Goal: Find specific page/section: Find specific page/section

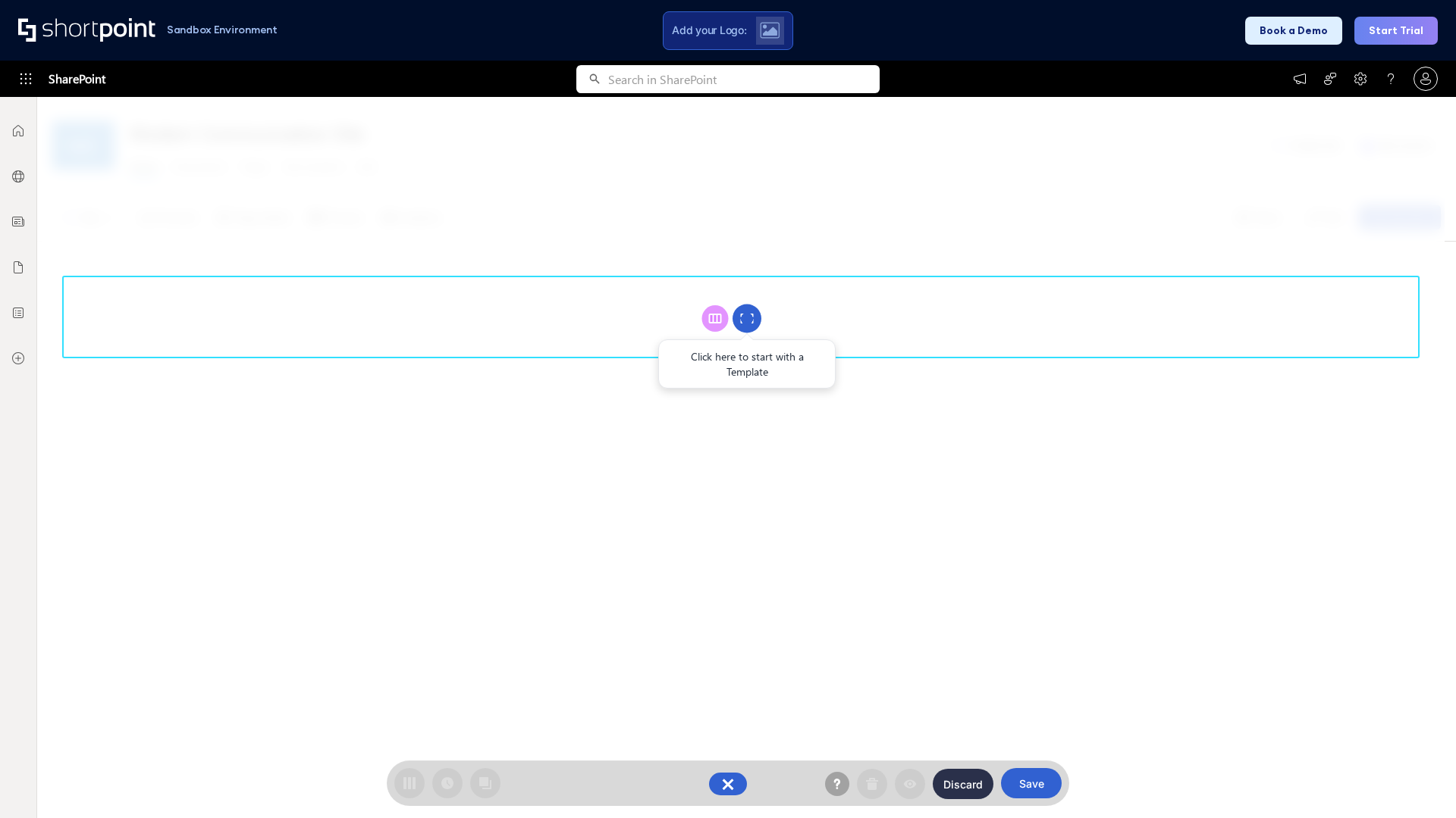
click at [747, 318] on circle at bounding box center [747, 319] width 29 height 29
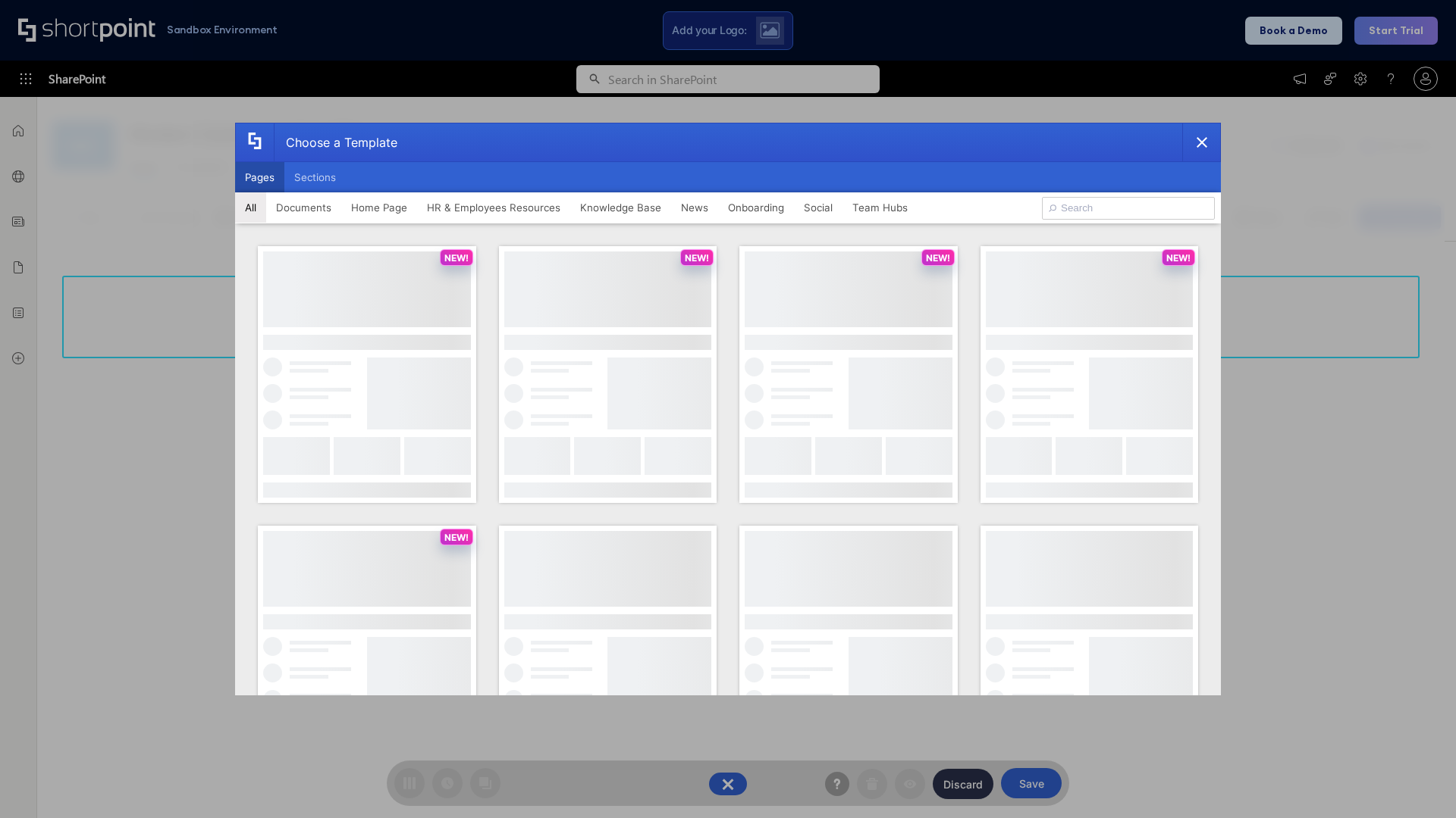
click at [259, 177] on button "Pages" at bounding box center [260, 177] width 49 height 31
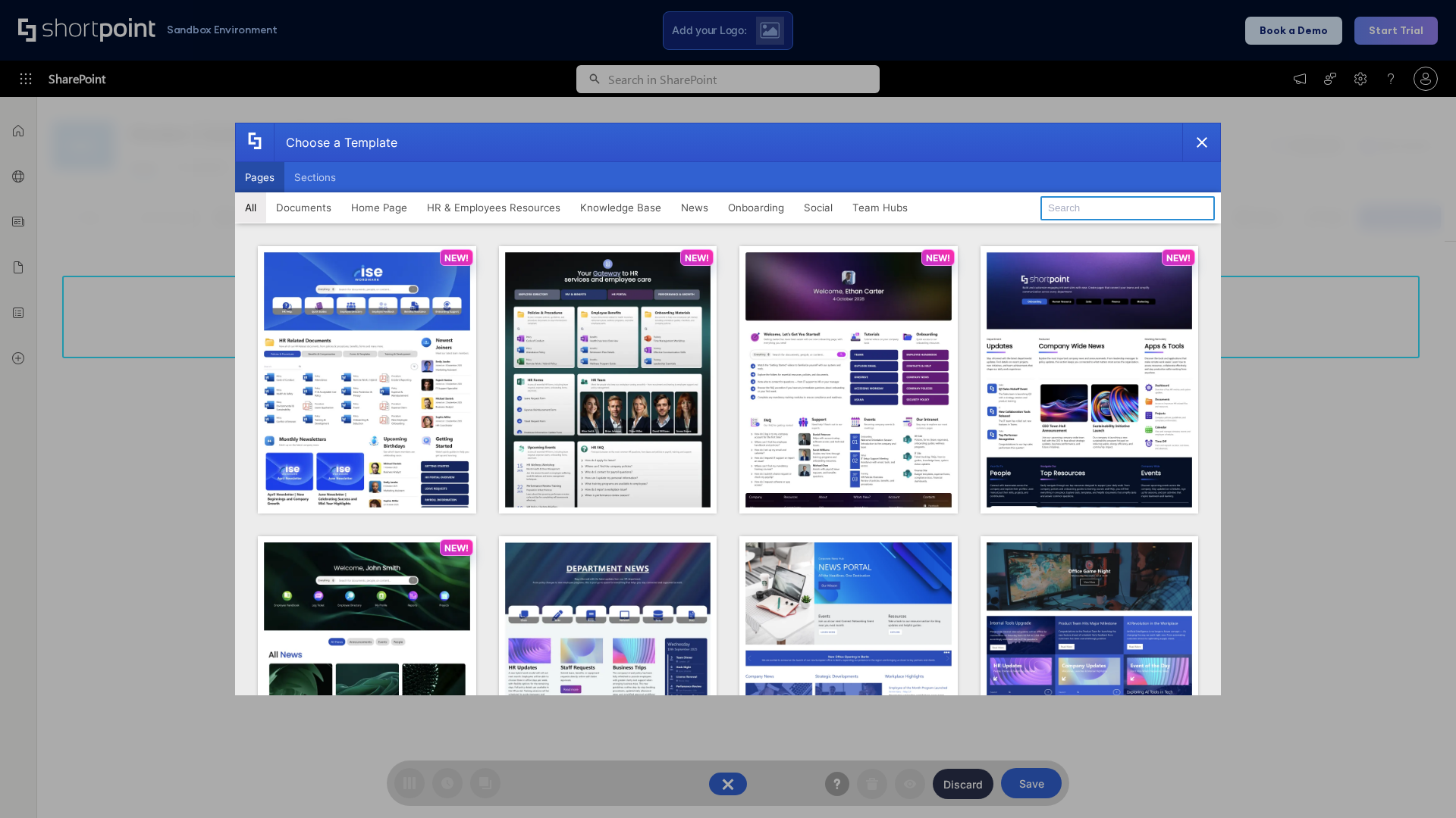
type input "HR 4"
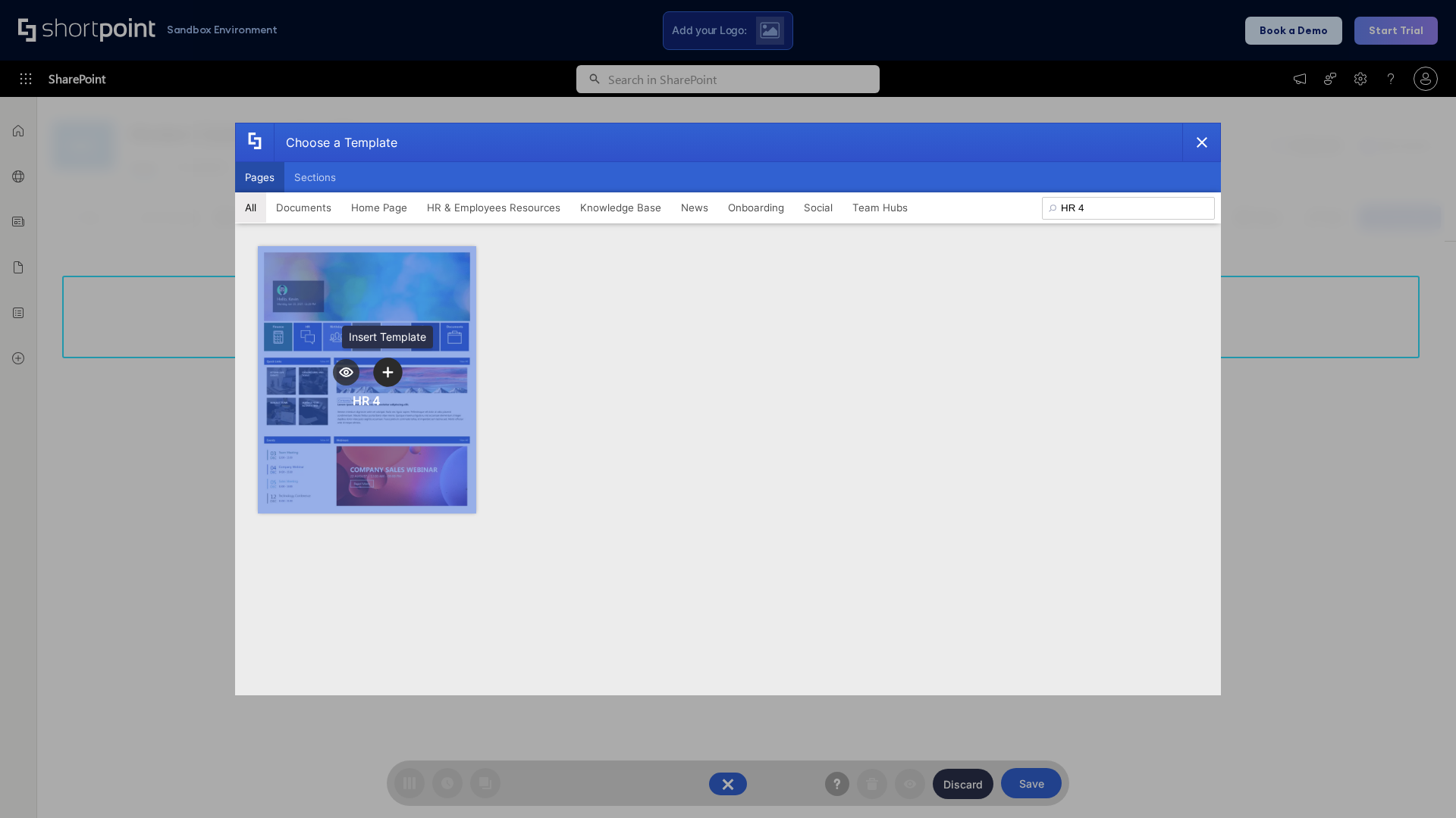
click at [387, 372] on icon "template selector" at bounding box center [387, 372] width 11 height 11
